Goal: Information Seeking & Learning: Learn about a topic

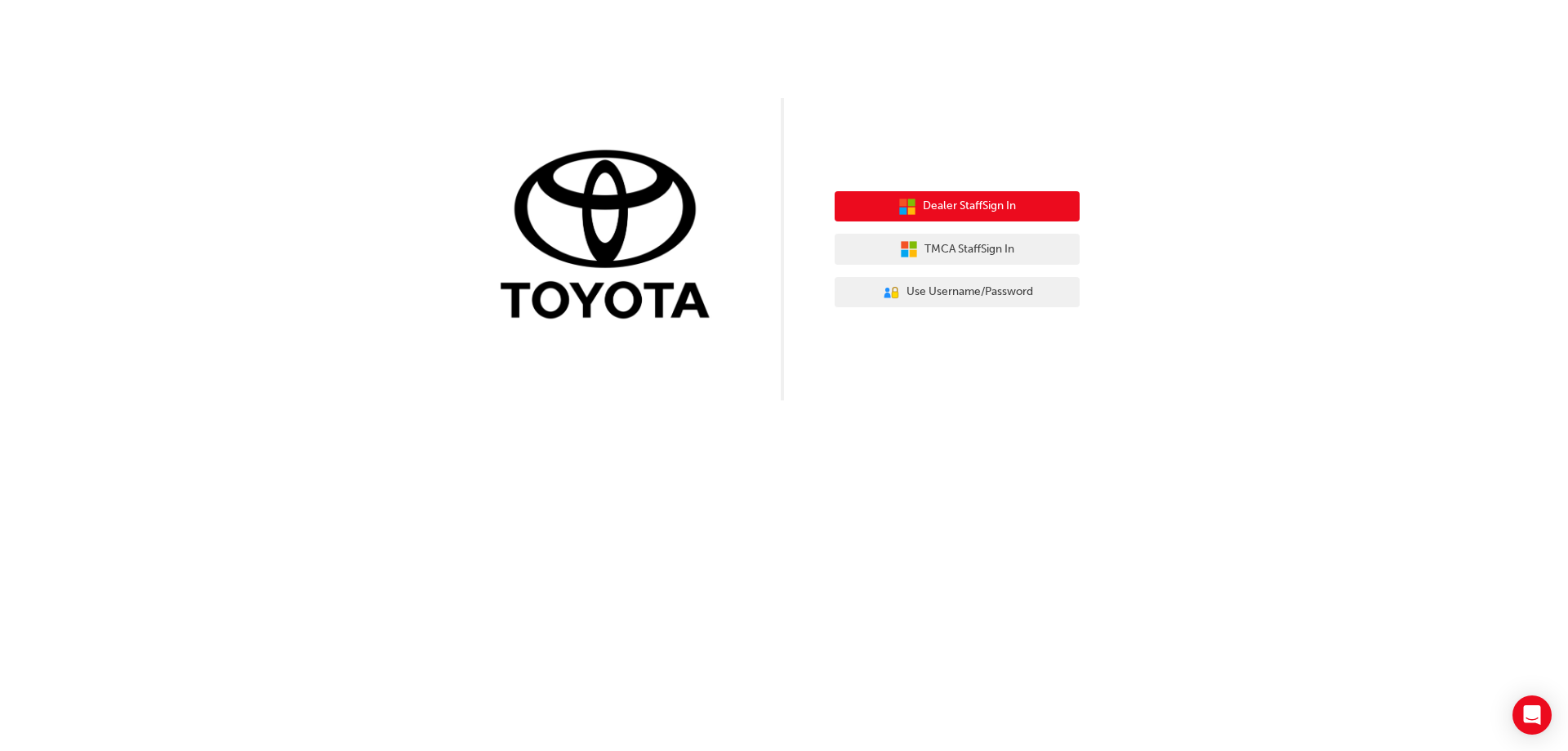
click at [951, 210] on span "Dealer Staff Sign In" at bounding box center [970, 206] width 93 height 19
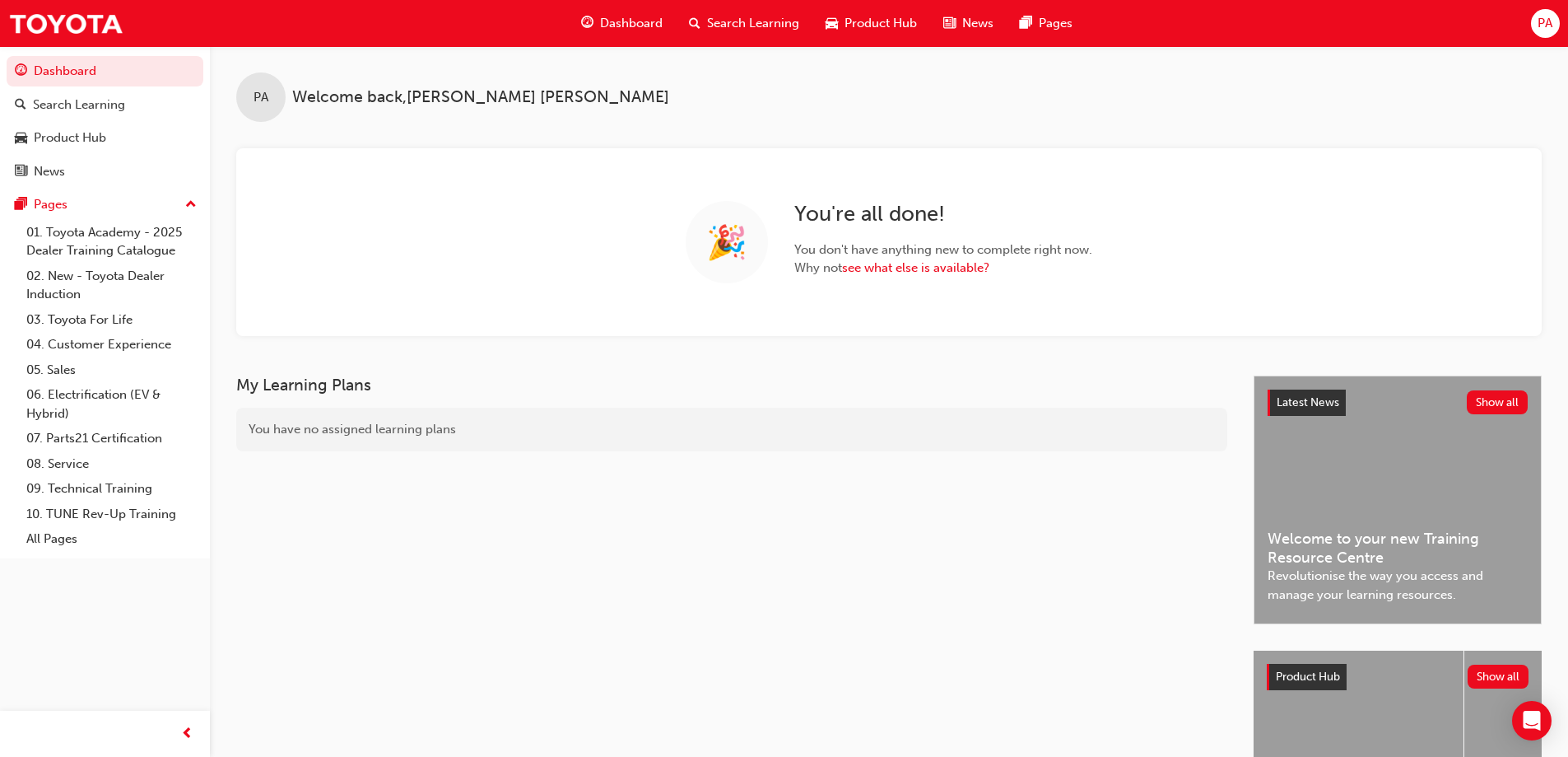
click at [628, 23] on span "Dashboard" at bounding box center [631, 23] width 63 height 19
click at [767, 54] on div "PA Welcome back , [PERSON_NAME]" at bounding box center [889, 84] width 1358 height 76
click at [746, 5] on div "Dashboard Search Learning Product Hub News Pages" at bounding box center [827, 23] width 531 height 47
click at [753, 22] on span "Search Learning" at bounding box center [753, 23] width 92 height 19
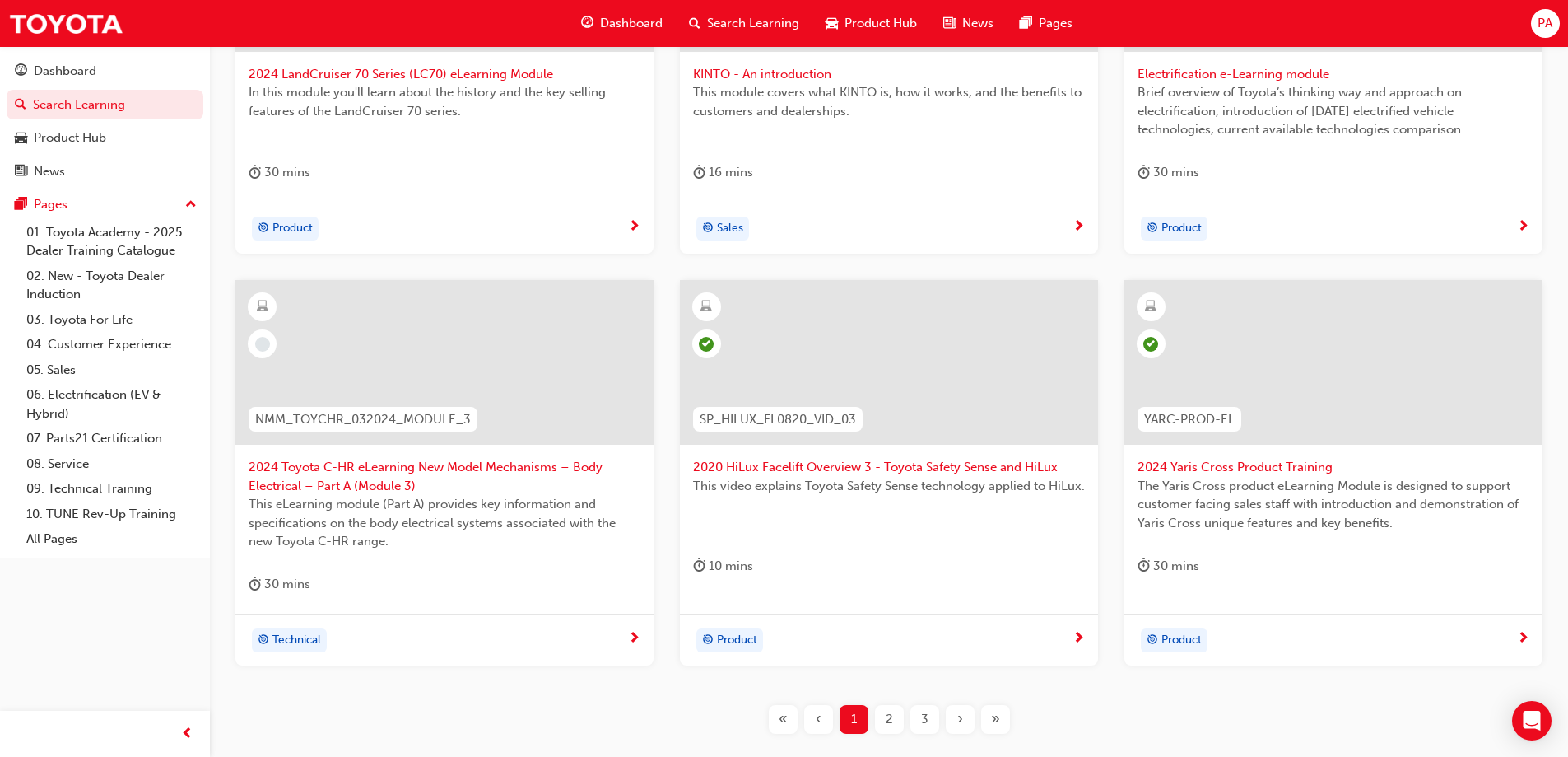
scroll to position [604, 0]
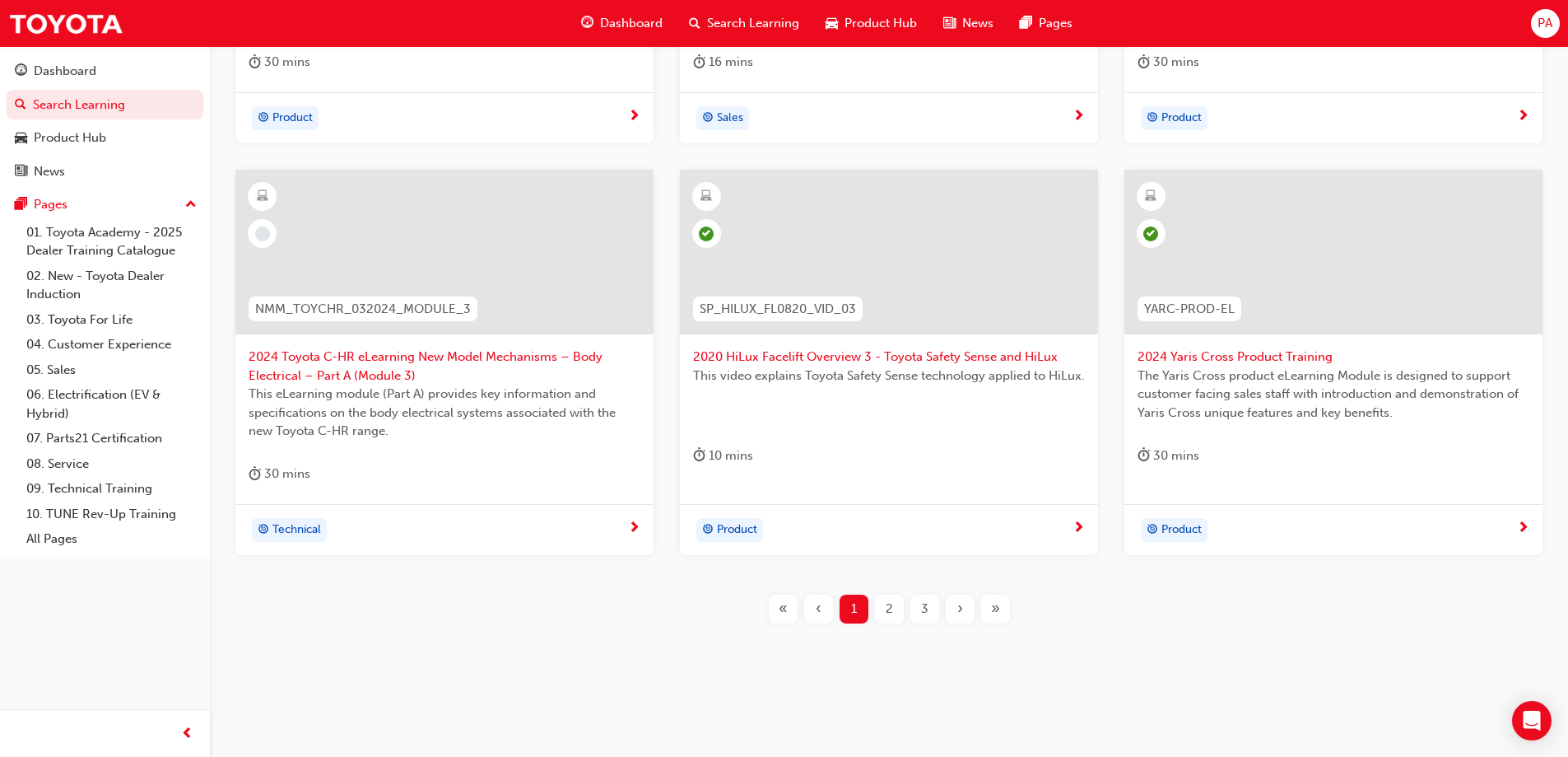
click at [895, 615] on div "2" at bounding box center [890, 608] width 28 height 28
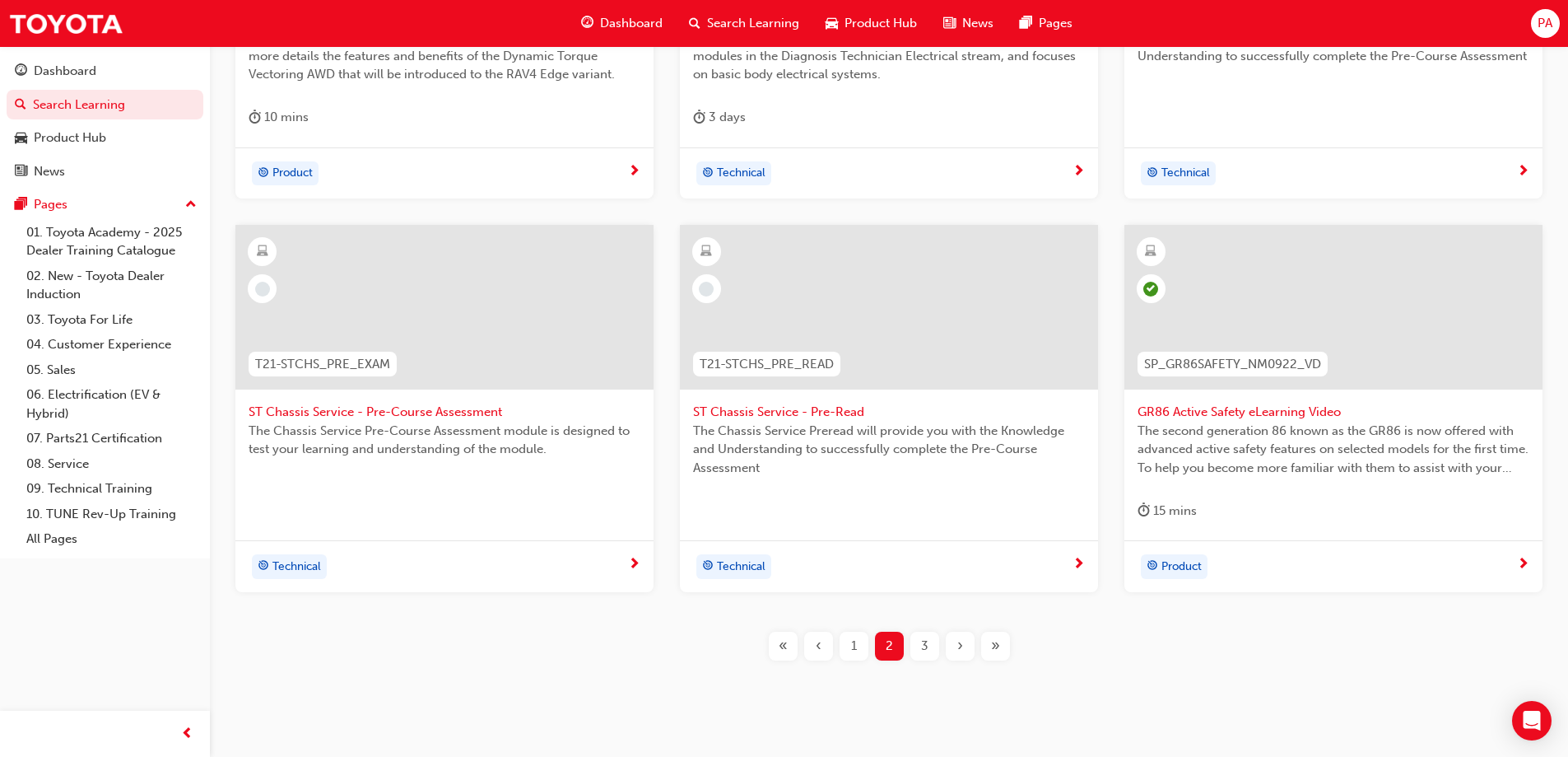
scroll to position [587, 0]
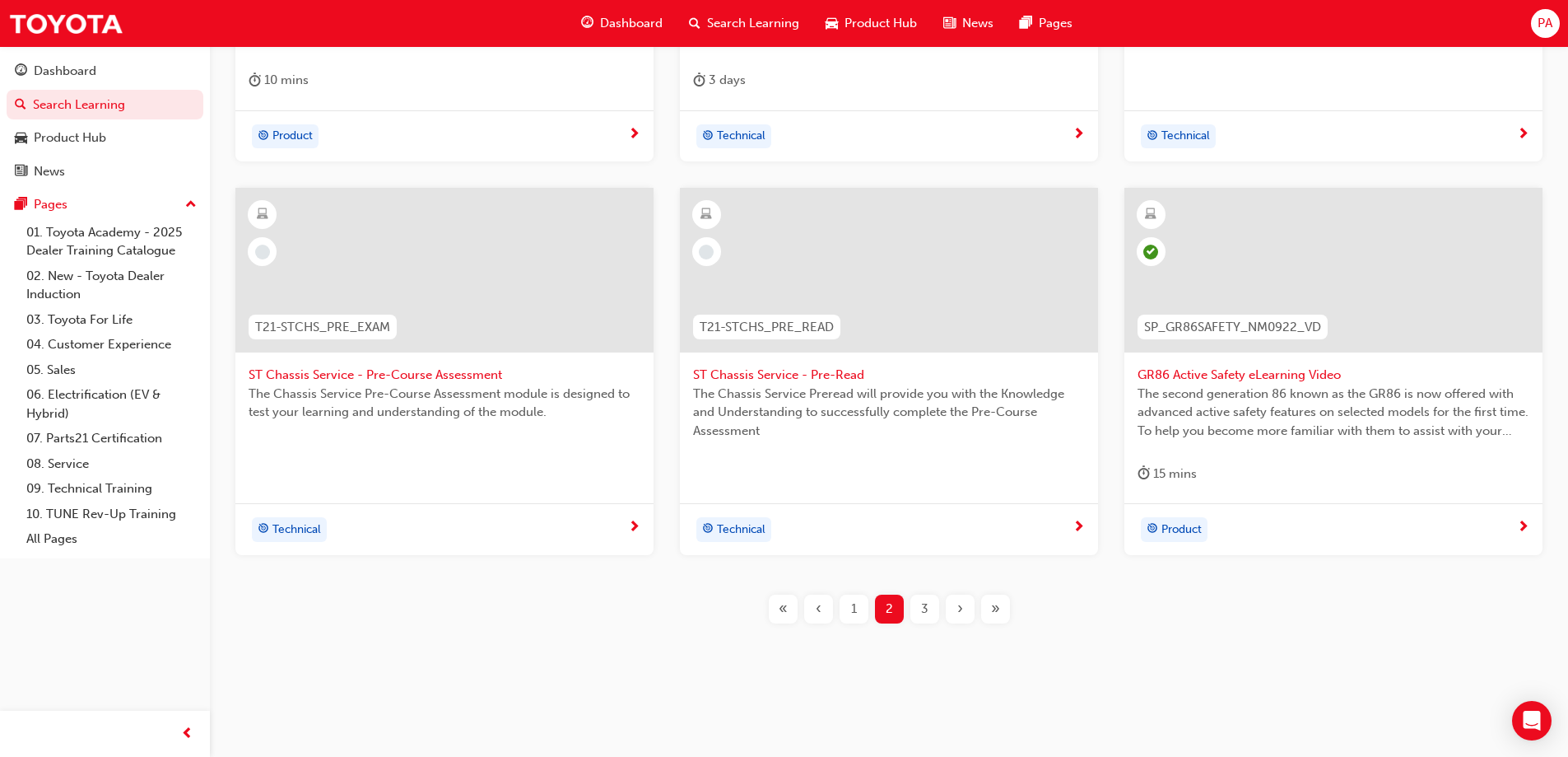
click at [921, 612] on span "3" at bounding box center [925, 608] width 8 height 19
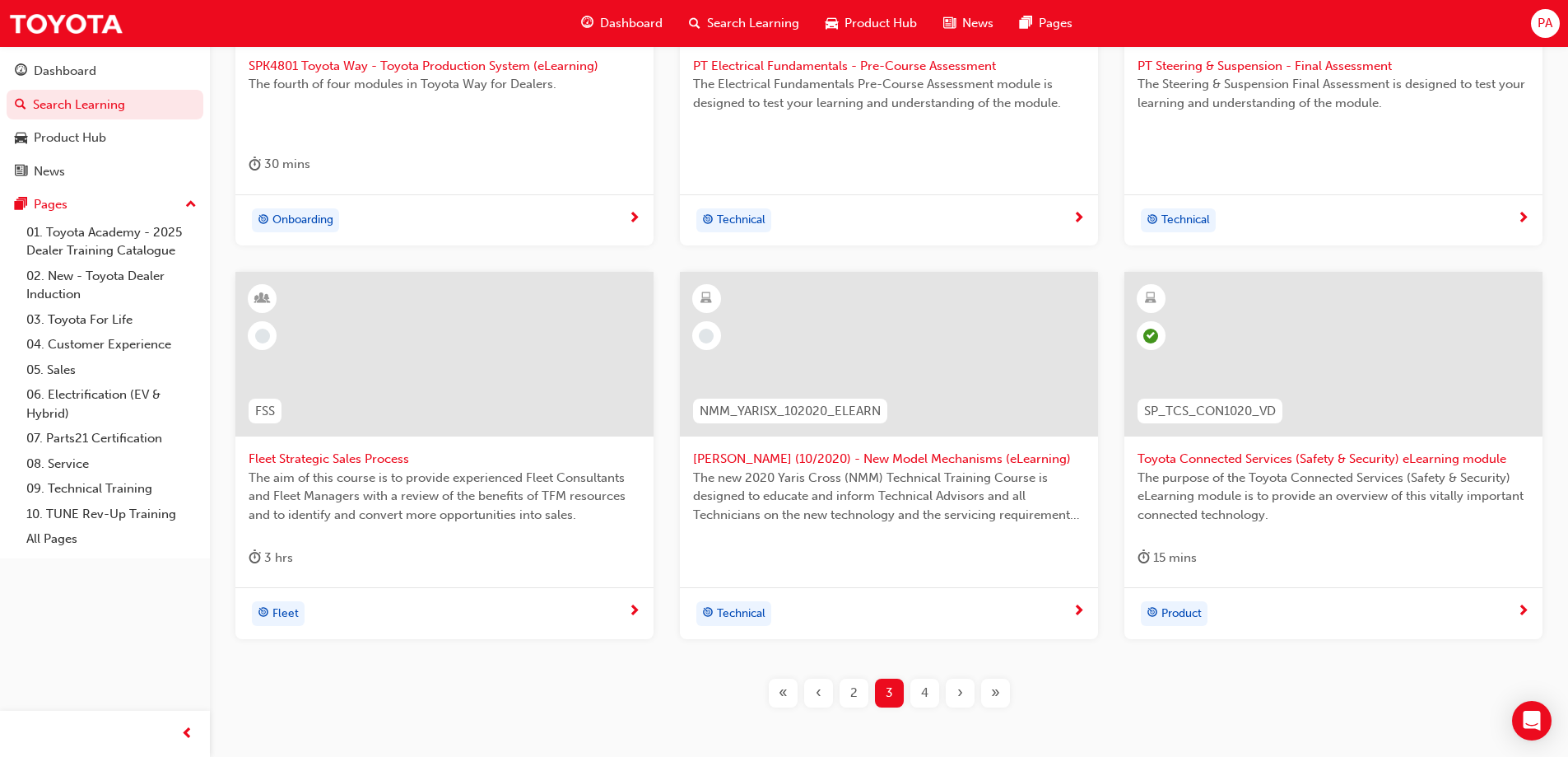
scroll to position [504, 0]
click at [926, 700] on span "4" at bounding box center [925, 691] width 8 height 19
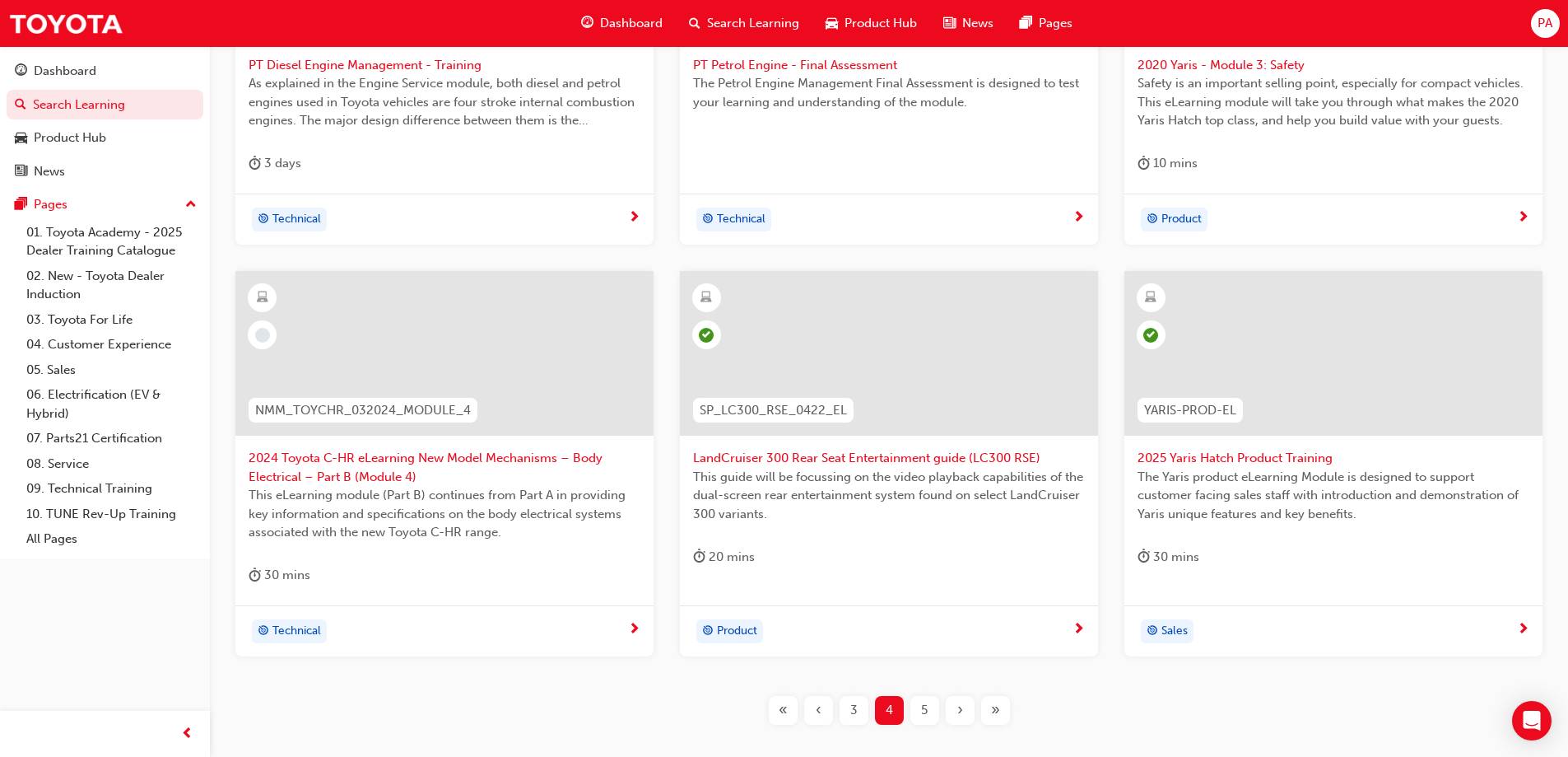
scroll to position [504, 0]
click at [927, 720] on div "5" at bounding box center [925, 709] width 28 height 28
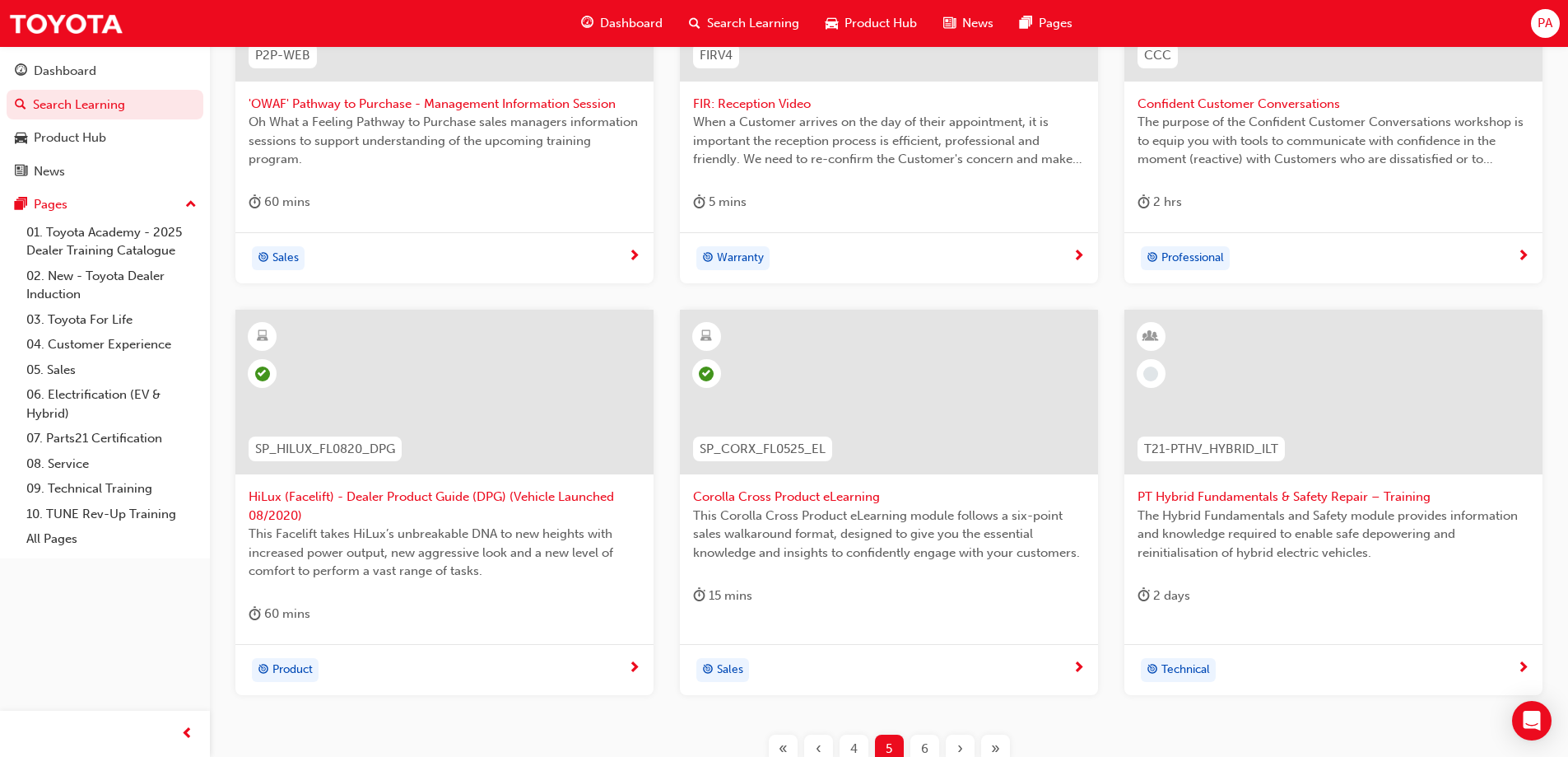
scroll to position [504, 0]
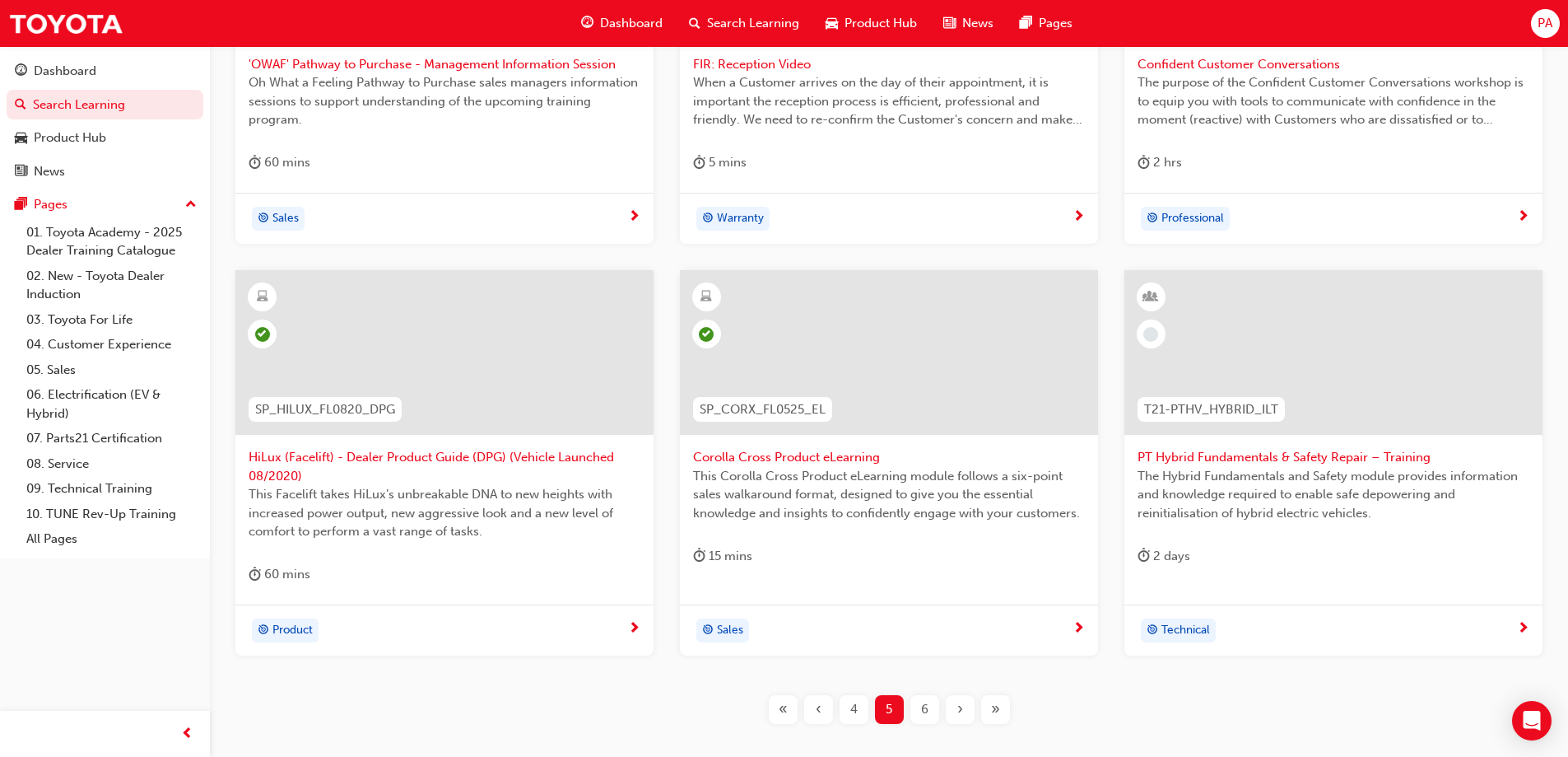
click at [930, 713] on div "6" at bounding box center [925, 709] width 28 height 28
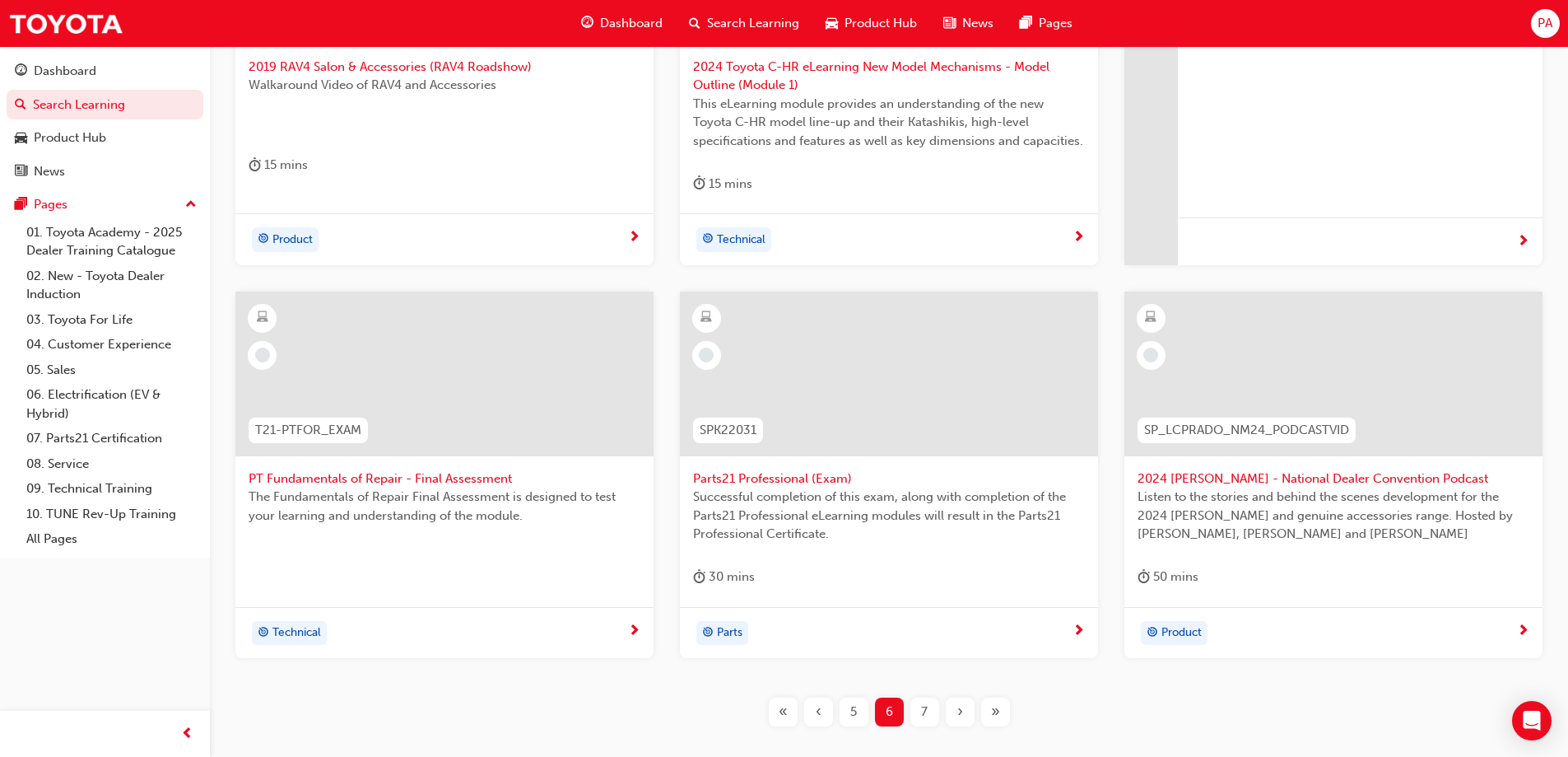
scroll to position [587, 0]
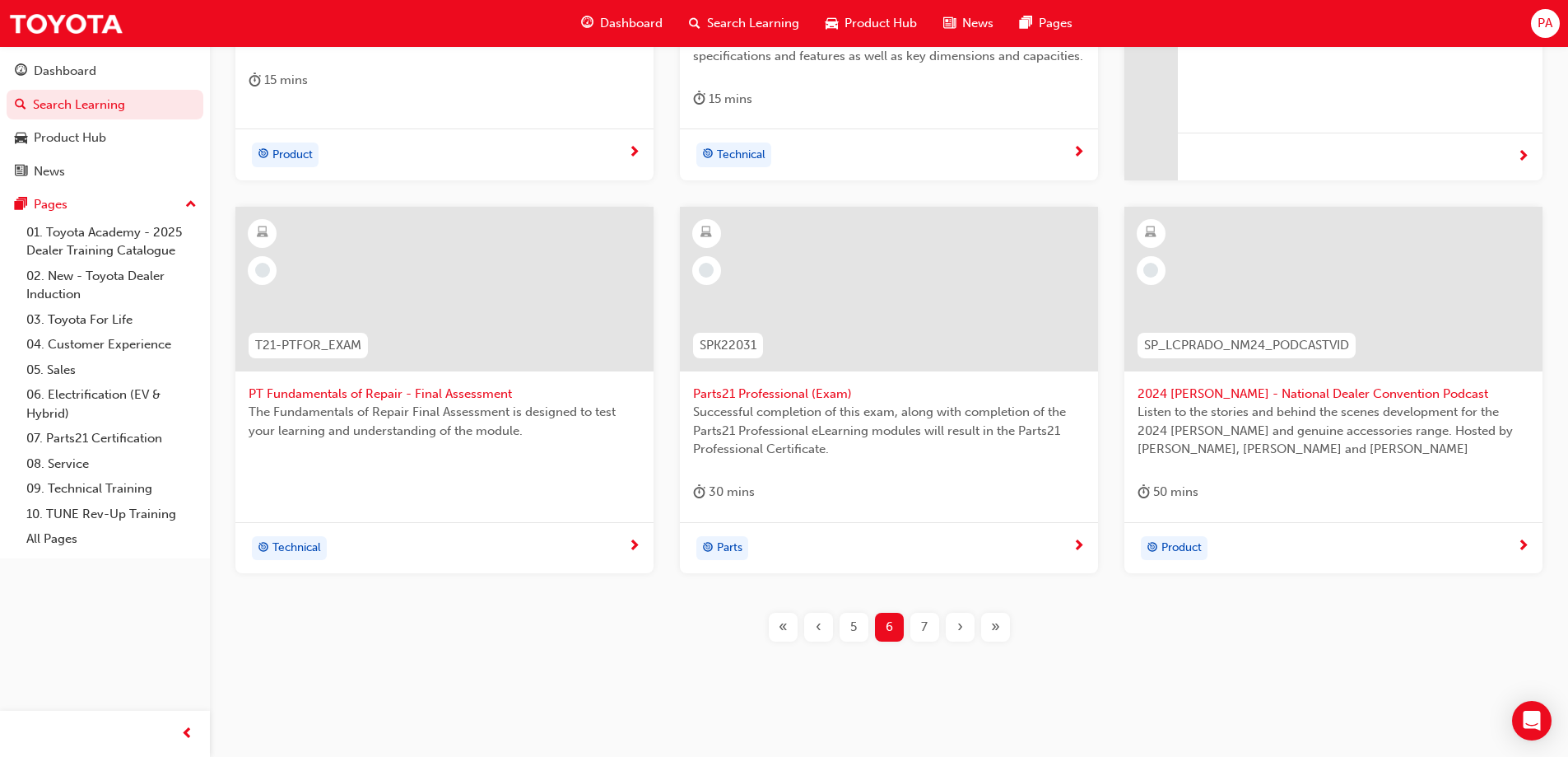
click at [928, 642] on div "SP_RV4HACE_NM0519_RS_VID02 2019 RAV4 Salon & Accessories (RAV4 Roadshow) Walkar…" at bounding box center [889, 232] width 1306 height 874
click at [922, 629] on span "7" at bounding box center [925, 627] width 7 height 19
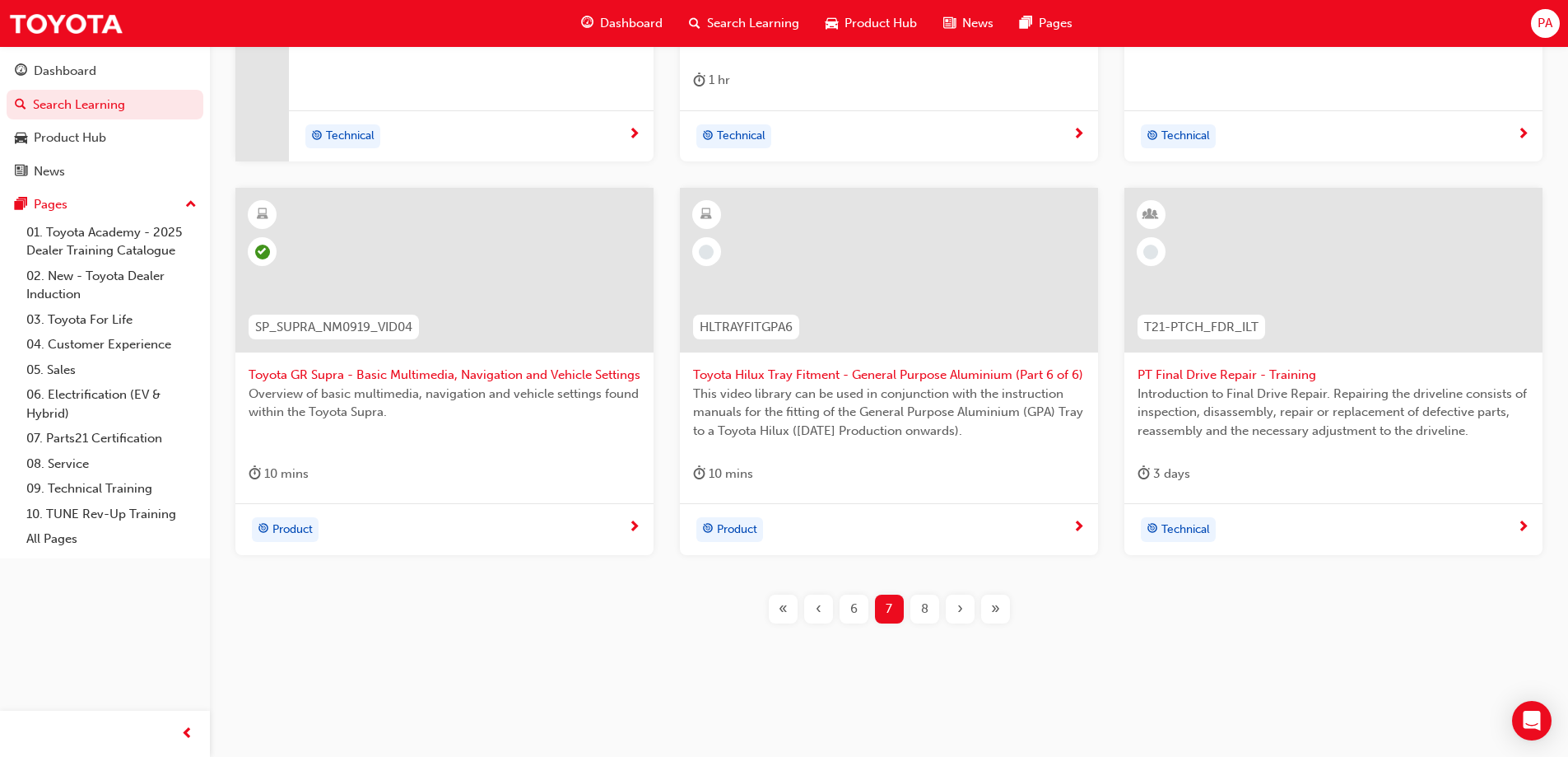
click at [922, 629] on div "AdBlue Selective Catalyst Reduction System This module details the Emission Con…" at bounding box center [889, 222] width 1306 height 855
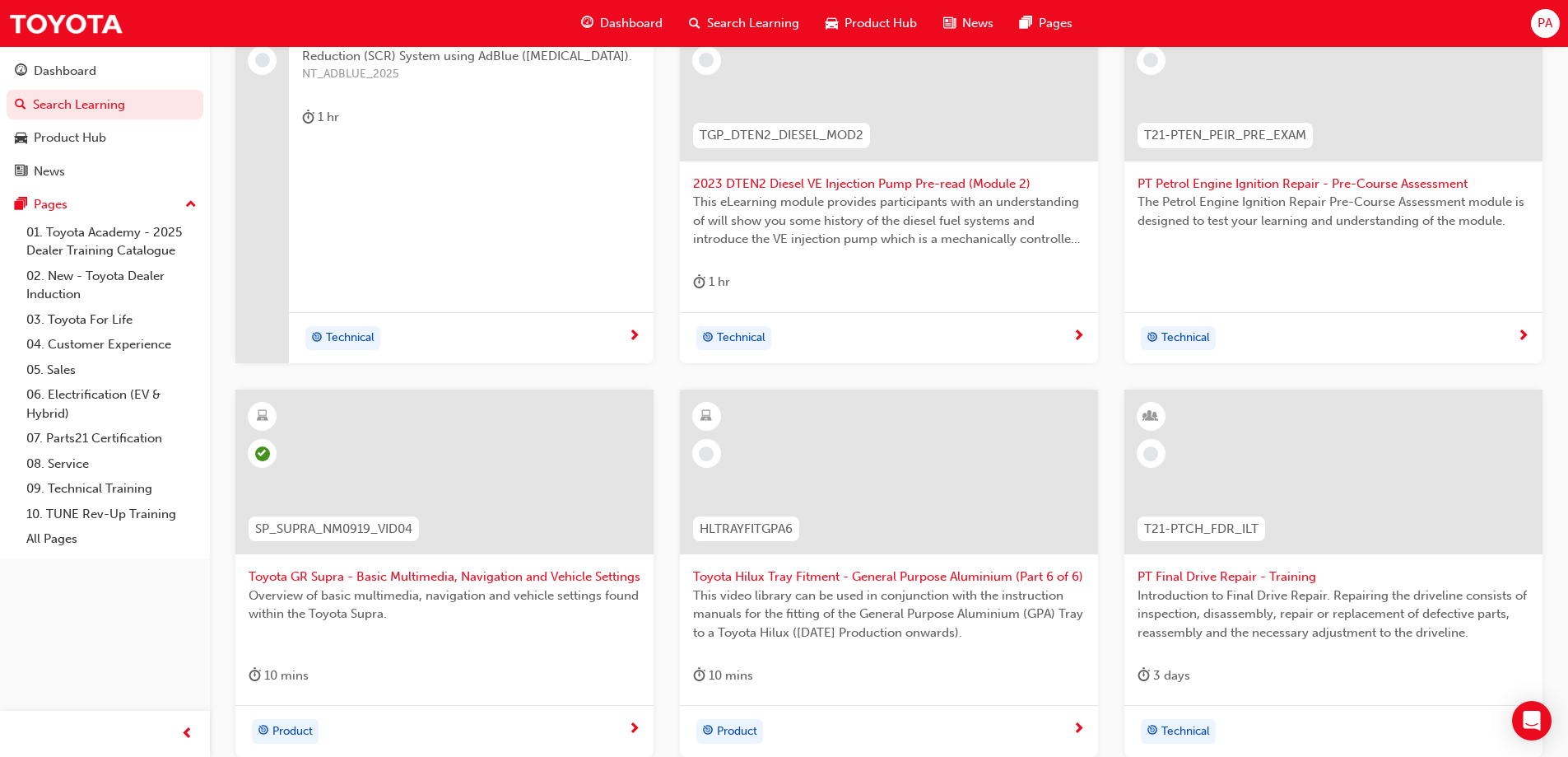
scroll to position [422, 0]
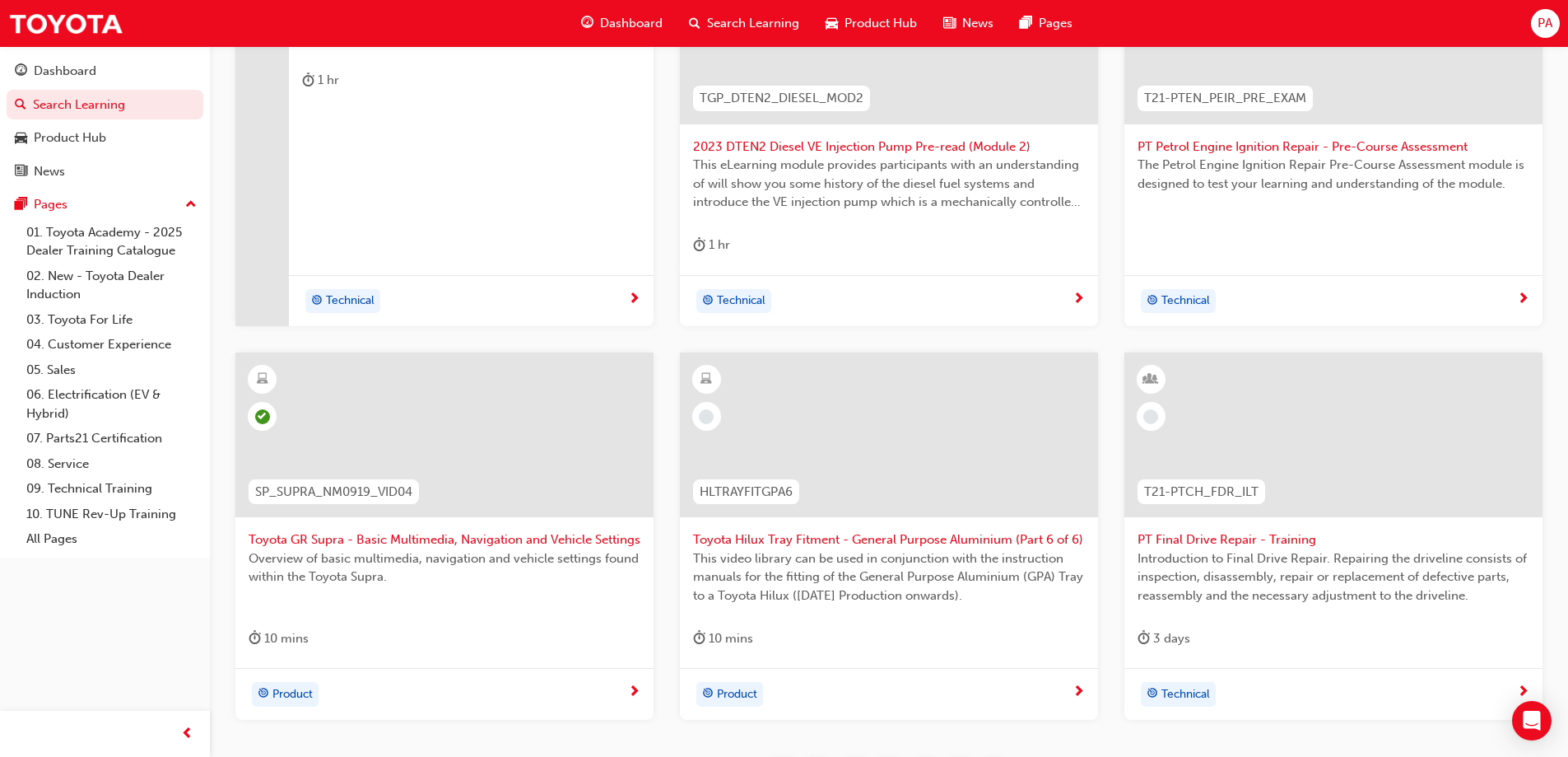
click at [718, 501] on div "HLTRAYFITGPA6" at bounding box center [746, 492] width 106 height 26
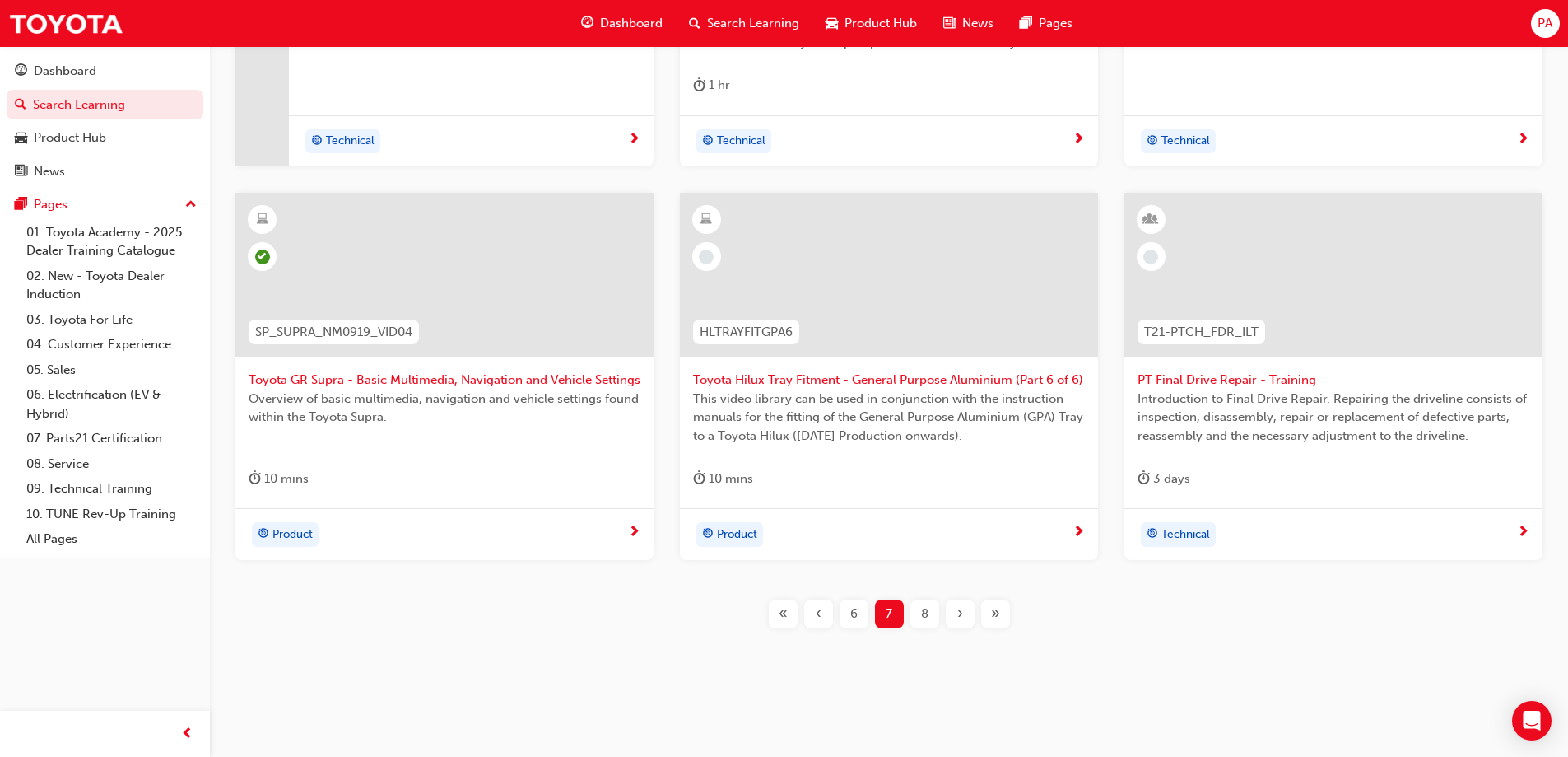
scroll to position [587, 0]
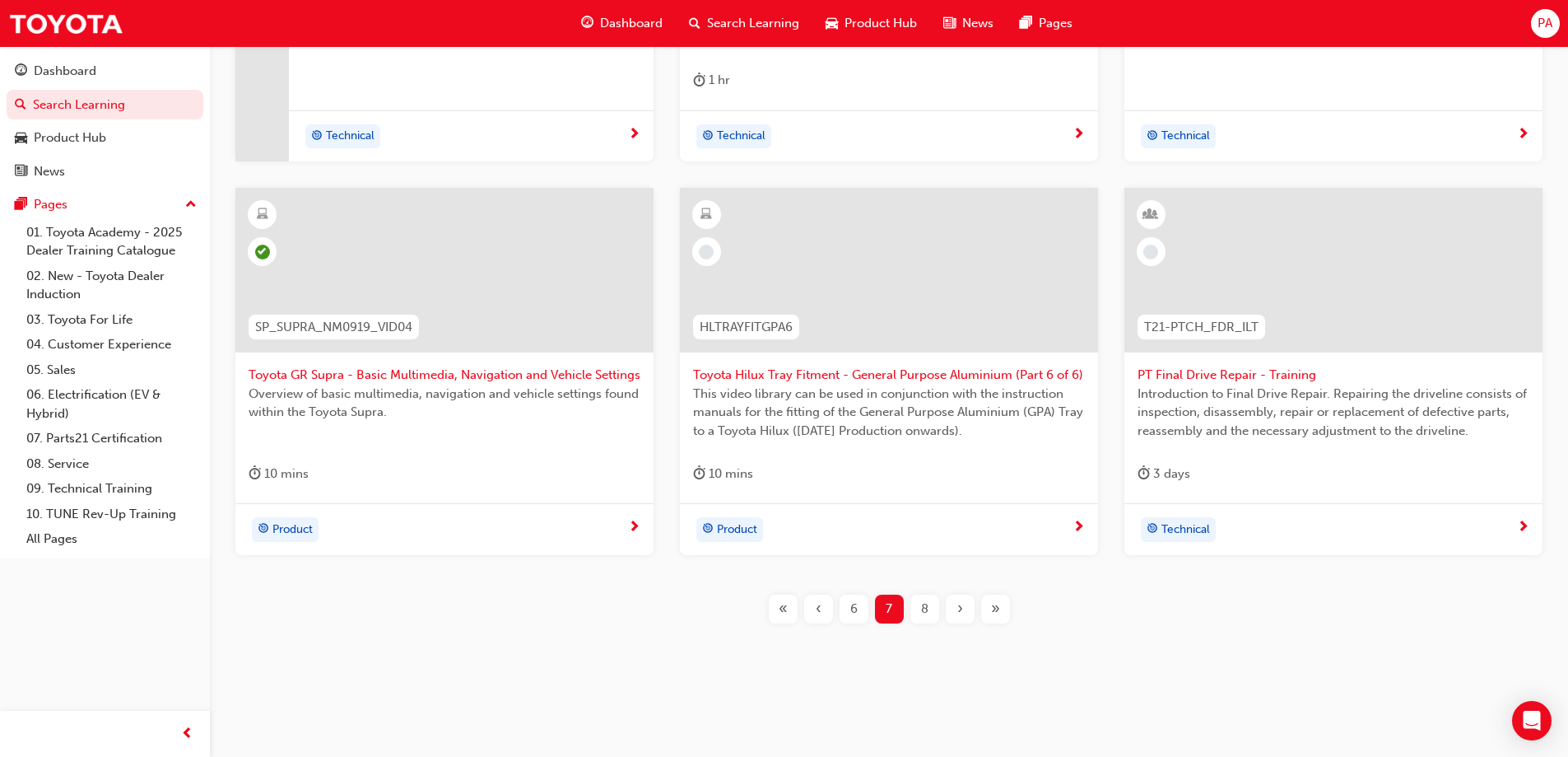
click at [921, 603] on span "8" at bounding box center [925, 608] width 8 height 19
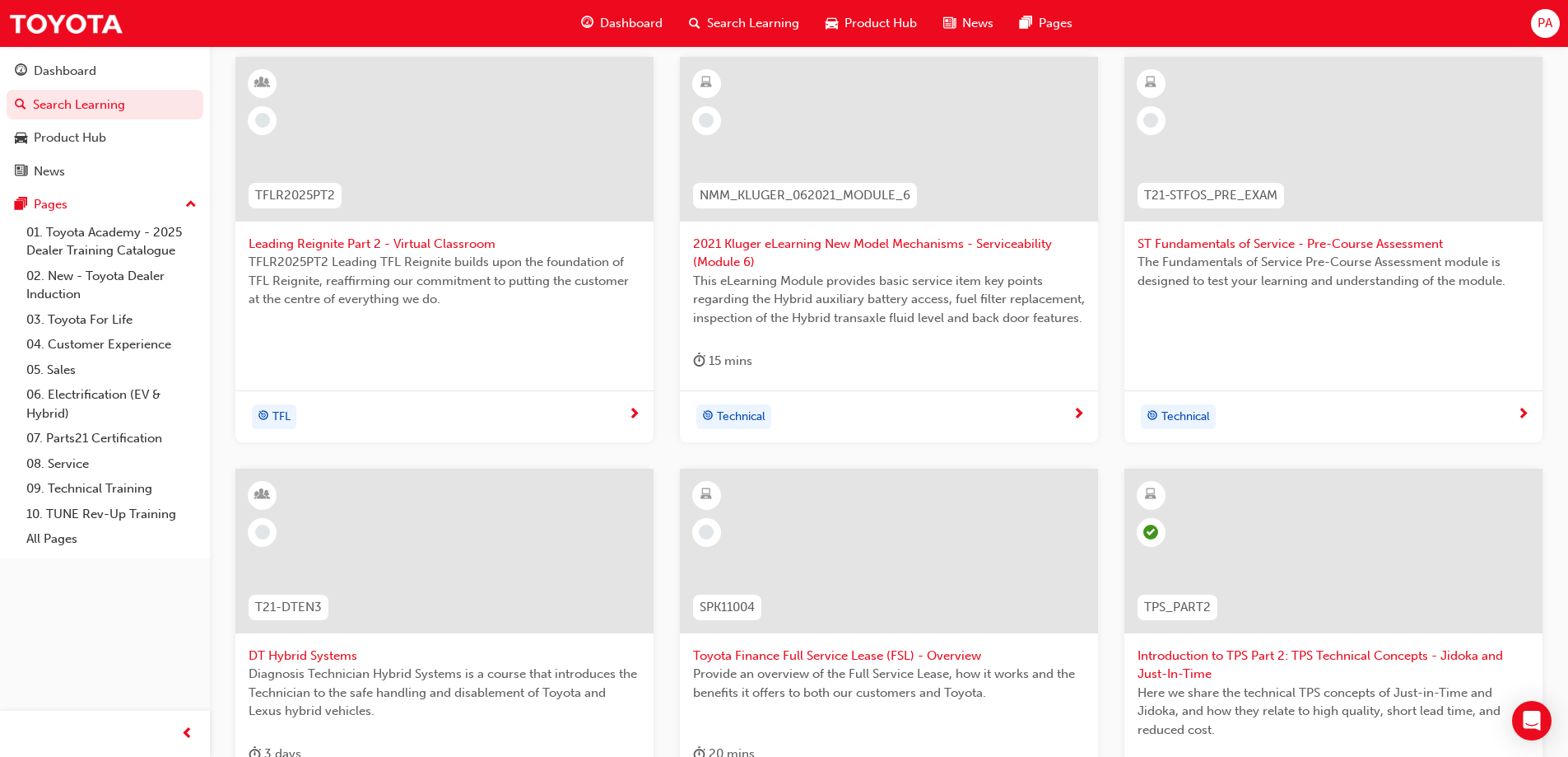
scroll to position [175, 0]
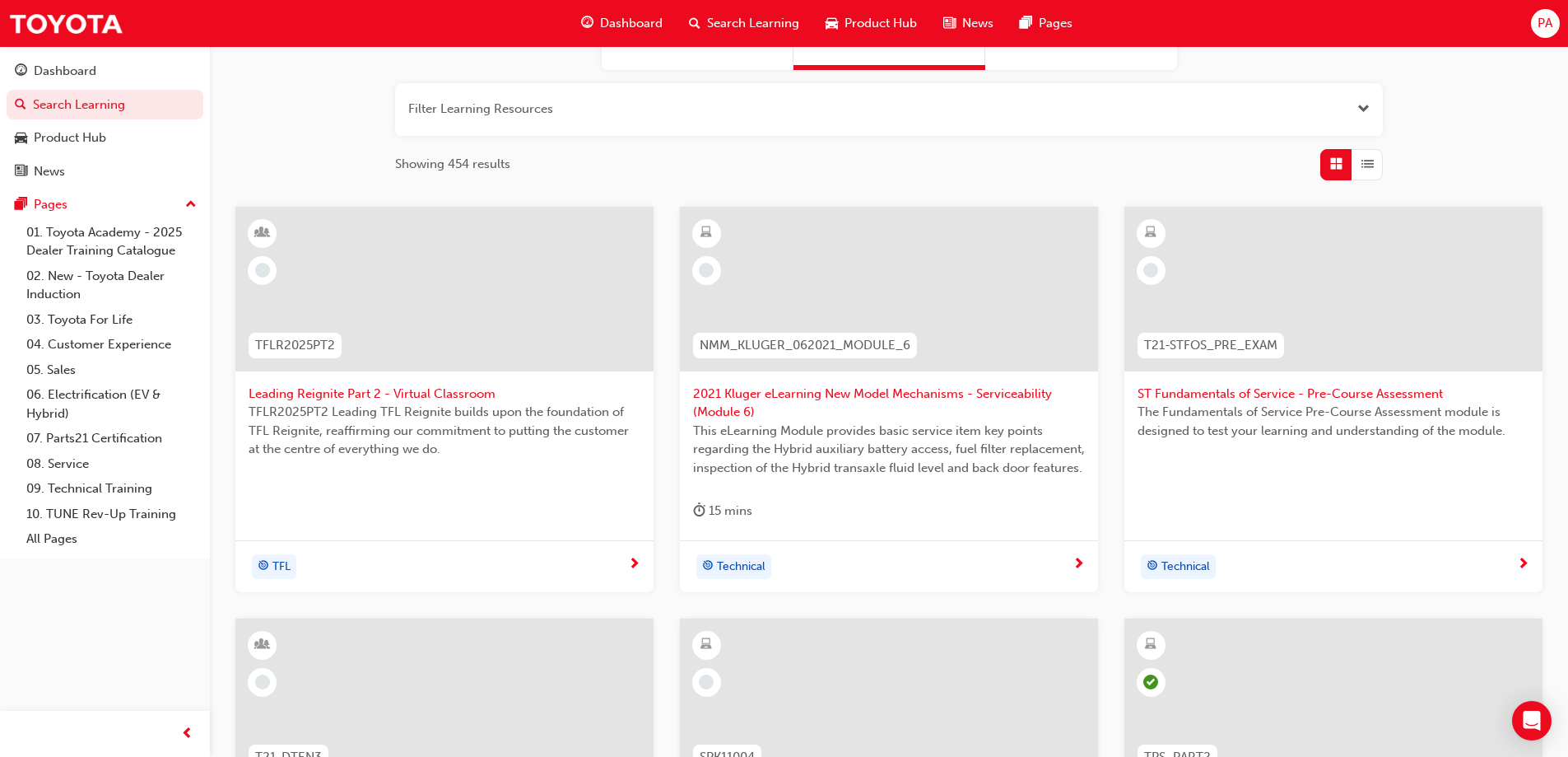
click at [786, 331] on div "NMM_KLUGER_062021_MODULE_6" at bounding box center [805, 345] width 251 height 52
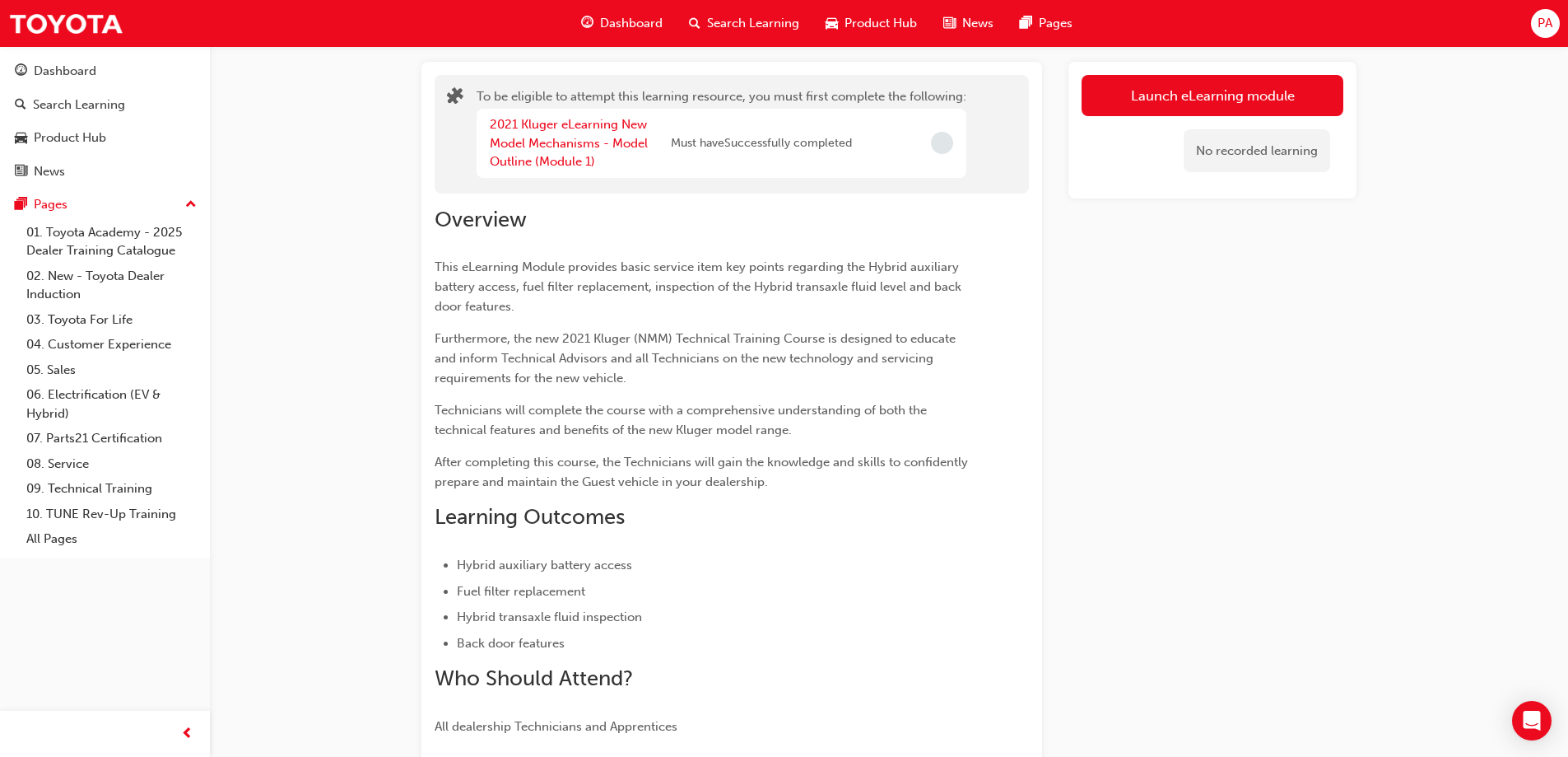
scroll to position [83, 0]
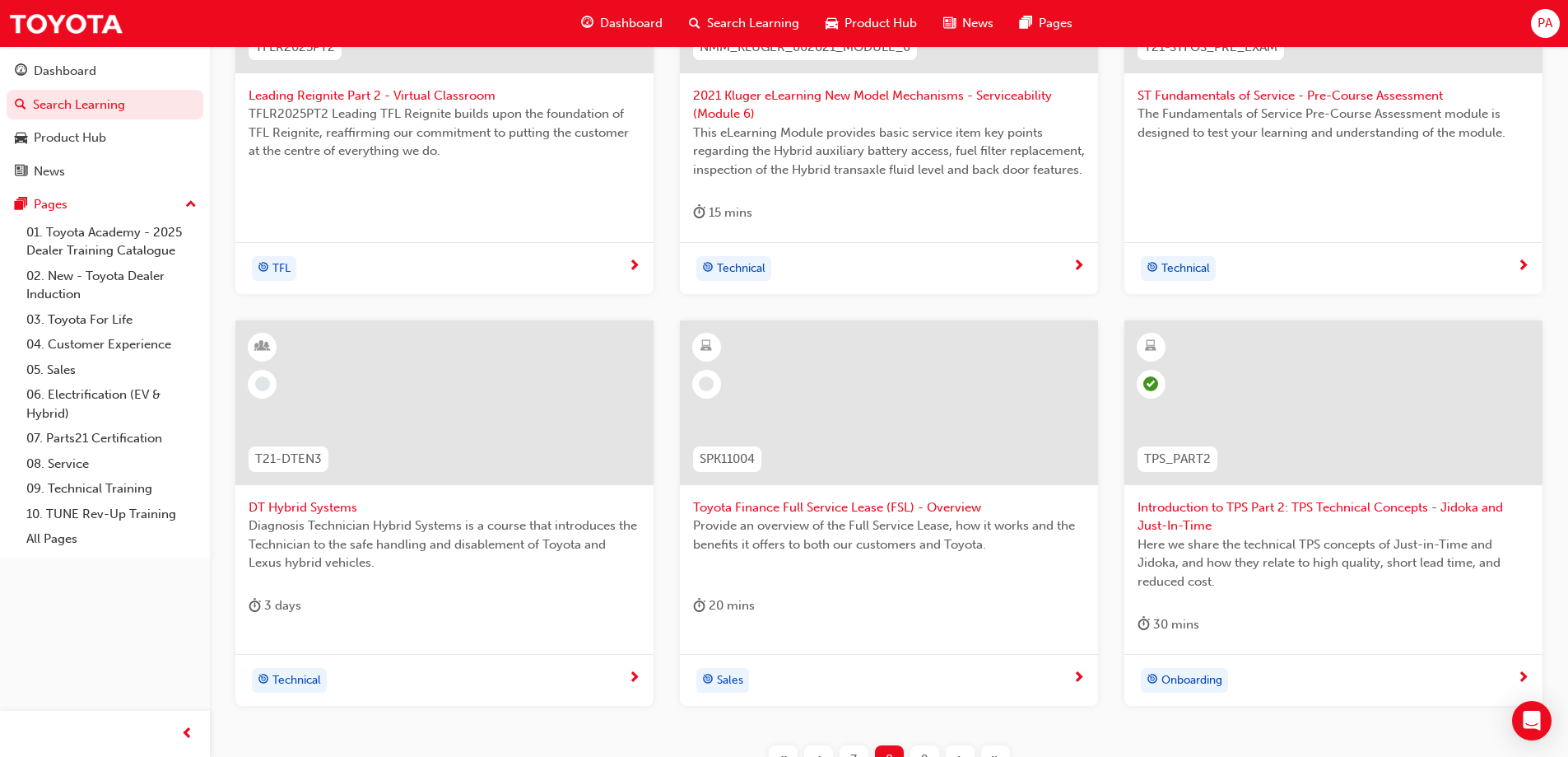
scroll to position [459, 0]
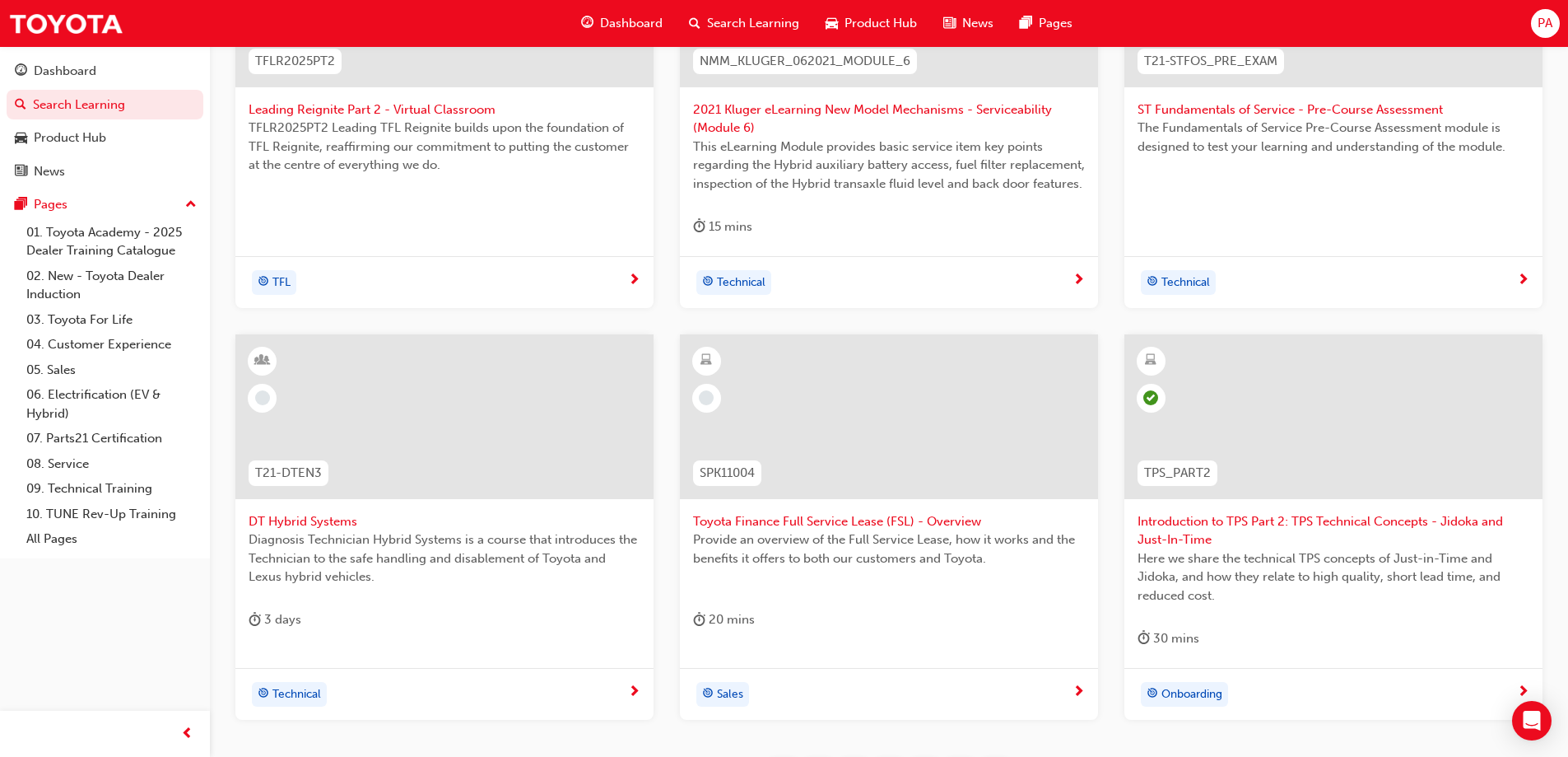
click at [842, 395] on div at bounding box center [889, 416] width 419 height 165
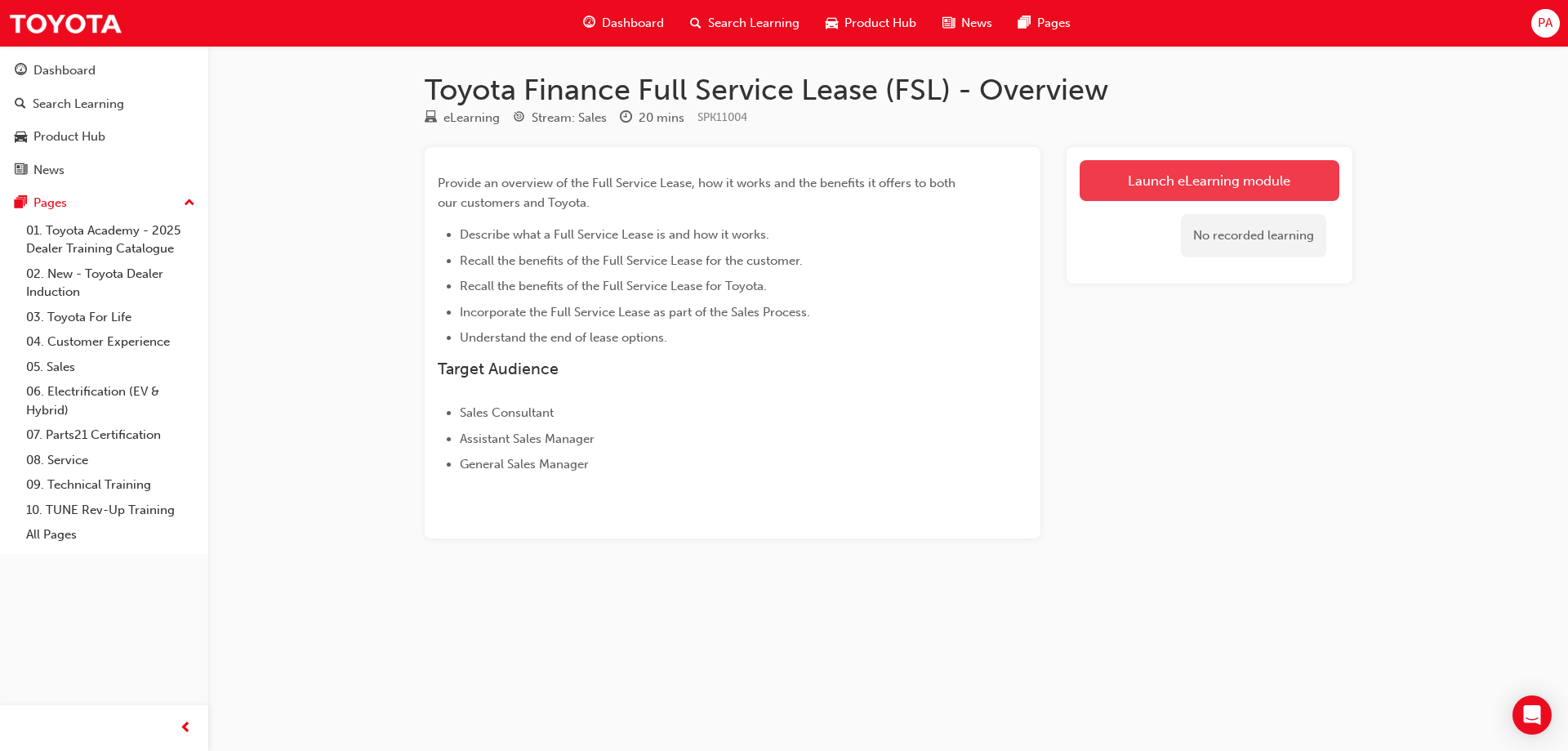
click at [1318, 165] on link "Launch eLearning module" at bounding box center [1209, 180] width 259 height 41
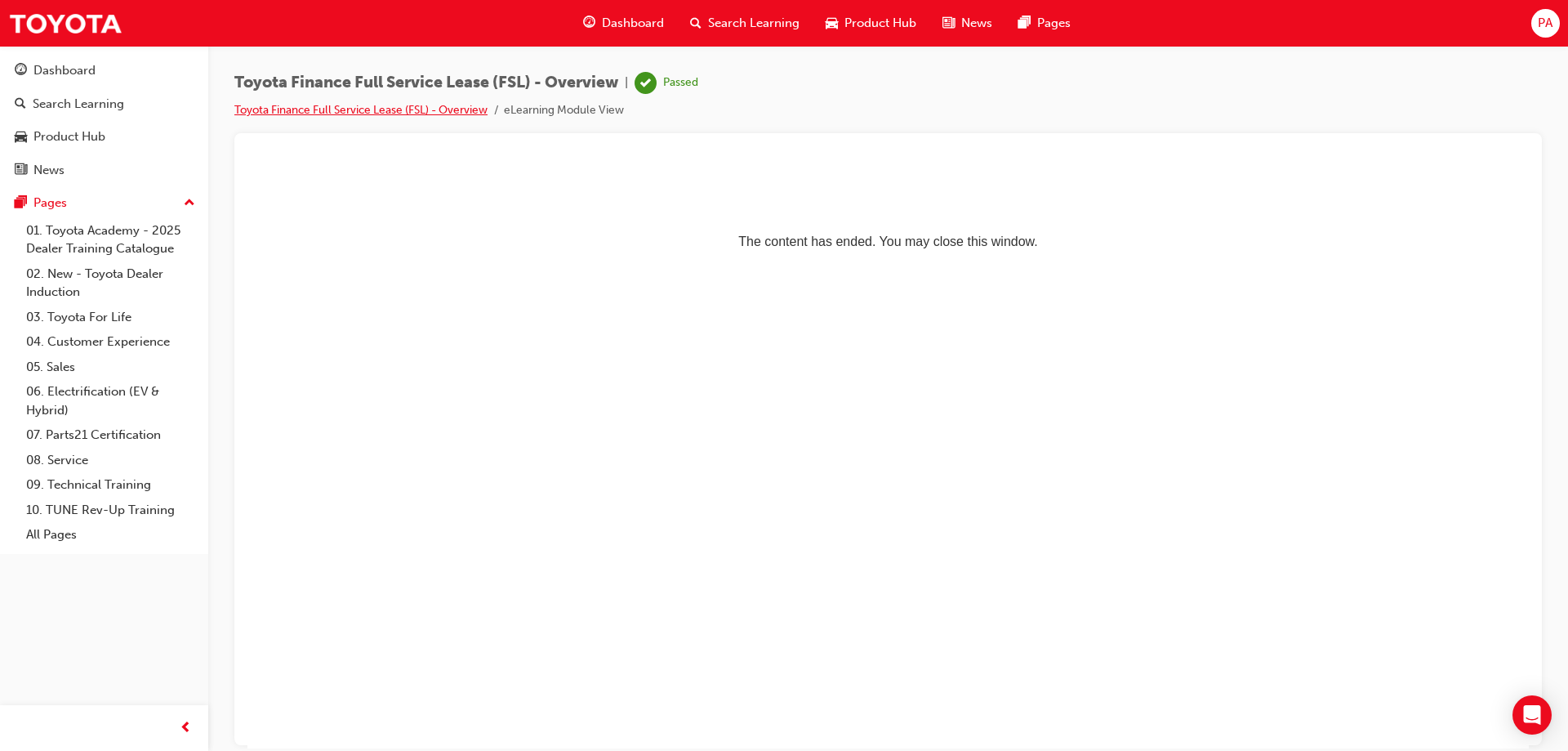
click at [414, 109] on link "Toyota Finance Full Service Lease (FSL) - Overview" at bounding box center [361, 109] width 253 height 14
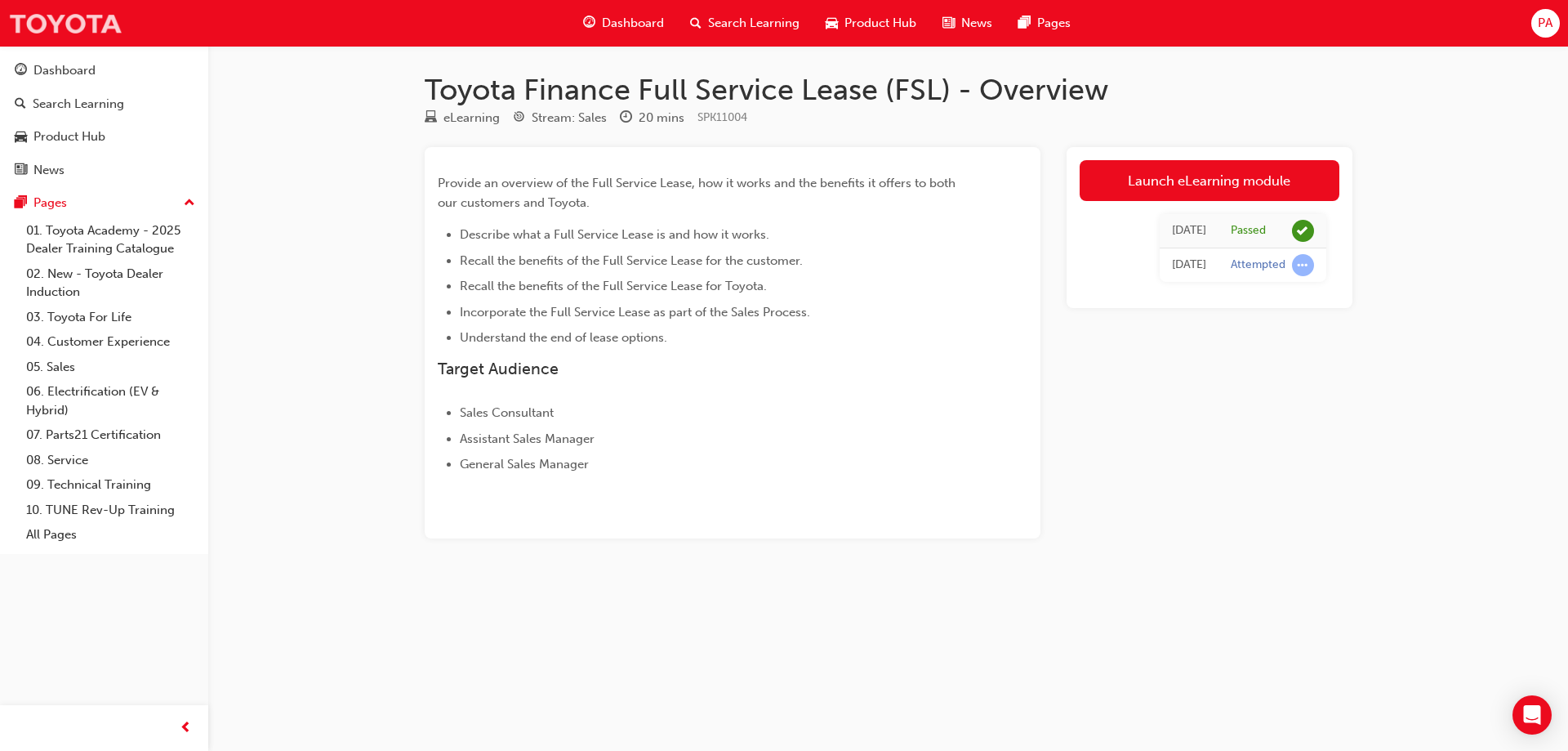
click at [120, 26] on img at bounding box center [65, 23] width 114 height 36
